Goal: Navigation & Orientation: Find specific page/section

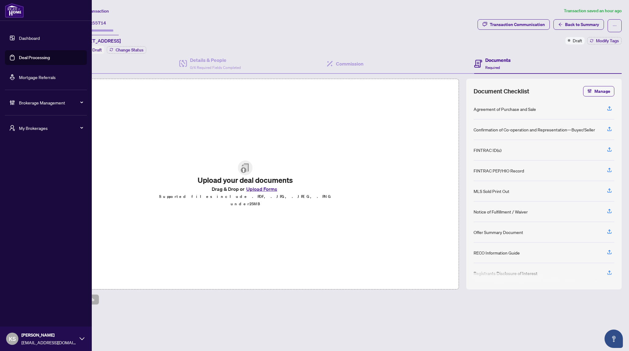
click at [45, 129] on span "My Brokerages" at bounding box center [51, 128] width 64 height 7
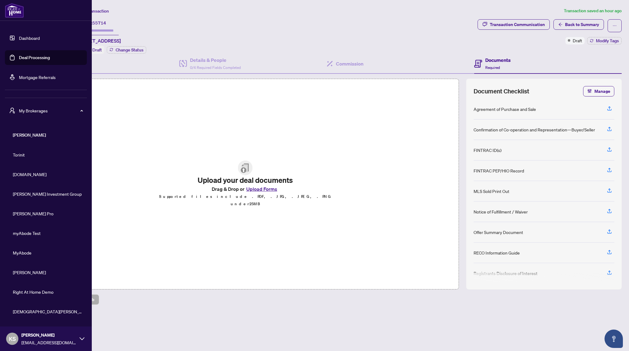
click at [22, 175] on span "[DOMAIN_NAME]" at bounding box center [48, 174] width 70 height 7
